Goal: Task Accomplishment & Management: Manage account settings

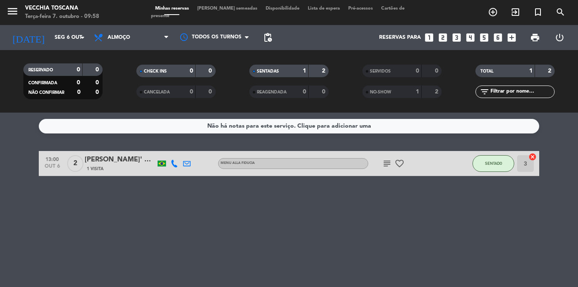
click at [488, 163] on span "SENTADO" at bounding box center [493, 163] width 17 height 5
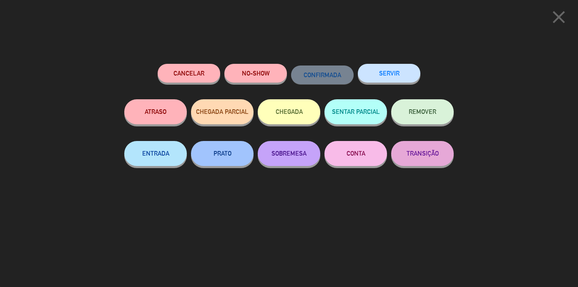
click at [374, 70] on button "SERVIR" at bounding box center [389, 73] width 63 height 19
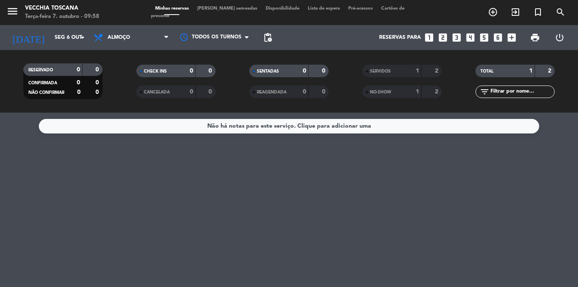
click at [559, 16] on icon "search" at bounding box center [560, 12] width 10 height 10
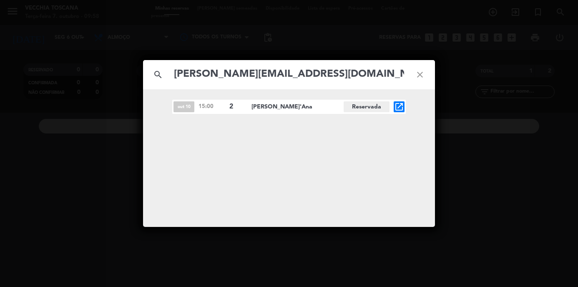
type input "[PERSON_NAME][EMAIL_ADDRESS][DOMAIN_NAME]"
click at [398, 107] on icon "open_in_new" at bounding box center [399, 107] width 10 height 10
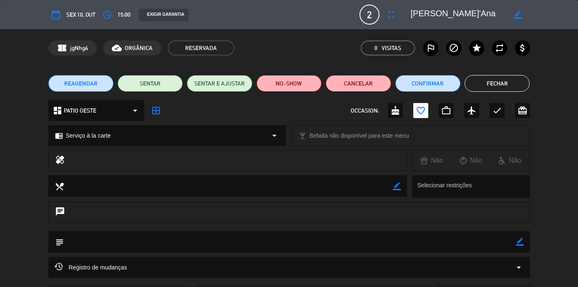
click at [502, 84] on button "Fechar" at bounding box center [496, 83] width 65 height 17
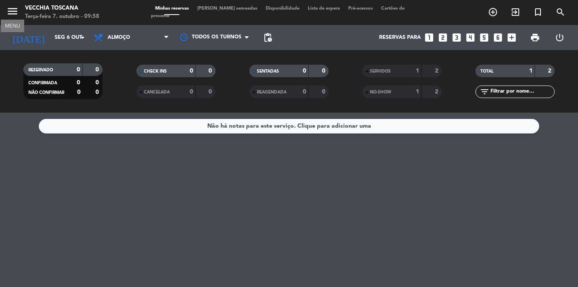
click at [13, 13] on icon "menu" at bounding box center [12, 11] width 13 height 13
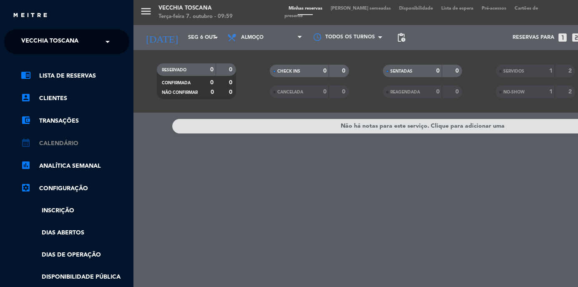
click at [52, 142] on link "calendar_month Calendário" at bounding box center [75, 143] width 108 height 10
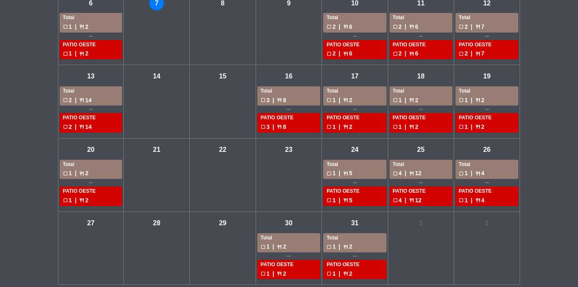
scroll to position [166, 0]
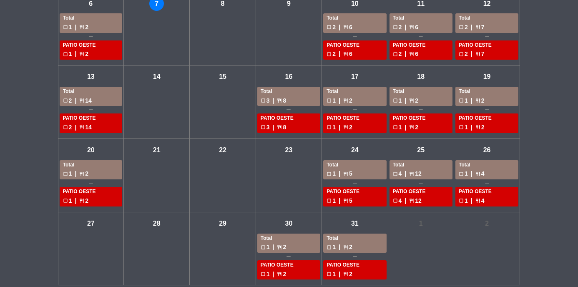
click at [422, 90] on div "Total" at bounding box center [421, 92] width 56 height 8
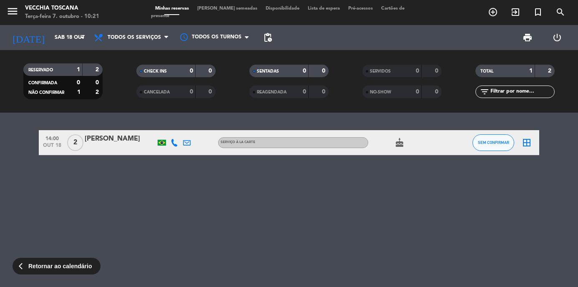
click at [131, 145] on div at bounding box center [120, 148] width 71 height 7
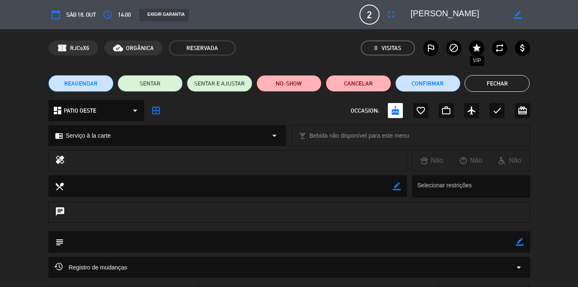
click at [474, 46] on icon "star" at bounding box center [477, 48] width 10 height 10
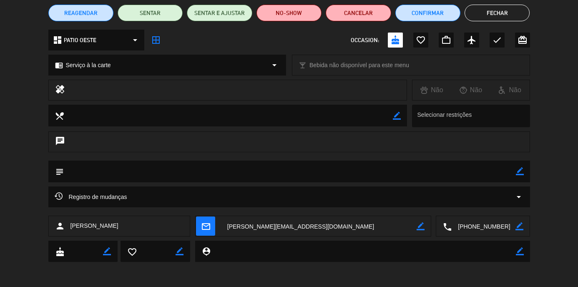
scroll to position [70, 0]
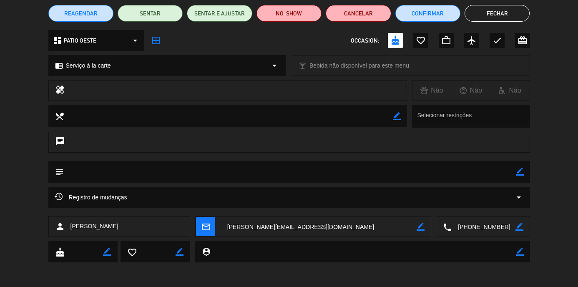
click at [226, 122] on textarea at bounding box center [228, 115] width 329 height 21
click at [249, 145] on div "chat" at bounding box center [289, 142] width 482 height 21
click at [521, 173] on icon "border_color" at bounding box center [520, 172] width 8 height 8
drag, startPoint x: 155, startPoint y: 121, endPoint x: 261, endPoint y: 119, distance: 105.5
click at [156, 121] on textarea at bounding box center [228, 115] width 329 height 21
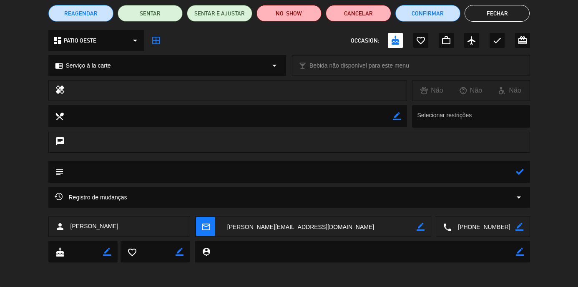
click at [396, 116] on icon "border_color" at bounding box center [397, 116] width 8 height 8
click at [374, 116] on textarea at bounding box center [228, 115] width 329 height 21
type textarea "Diretor no McDonalds"
click at [397, 110] on div at bounding box center [397, 116] width 8 height 22
click at [393, 116] on icon at bounding box center [397, 116] width 8 height 8
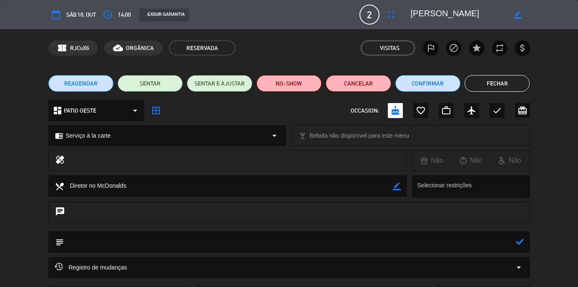
scroll to position [0, 0]
click at [492, 85] on button "Fechar" at bounding box center [496, 83] width 65 height 17
